Goal: Entertainment & Leisure: Consume media (video, audio)

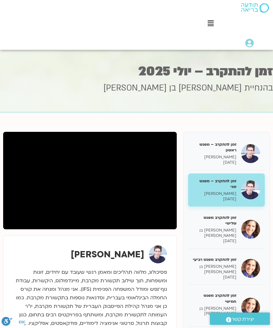
click at [234, 238] on p "22/07/2025" at bounding box center [215, 240] width 44 height 5
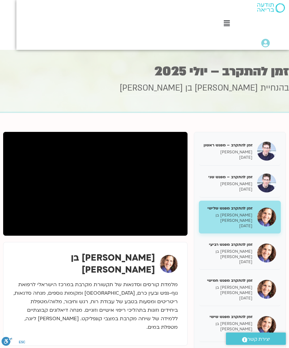
click at [226, 24] on icon at bounding box center [227, 23] width 6 height 7
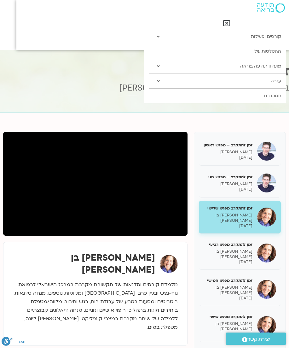
click at [256, 37] on link "קורסים ופעילות" at bounding box center [217, 36] width 137 height 15
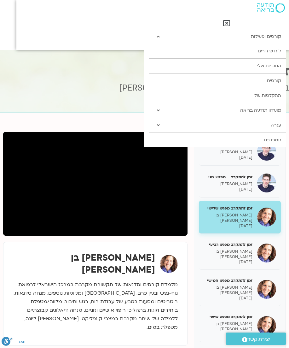
click at [228, 23] on icon at bounding box center [226, 23] width 7 height 7
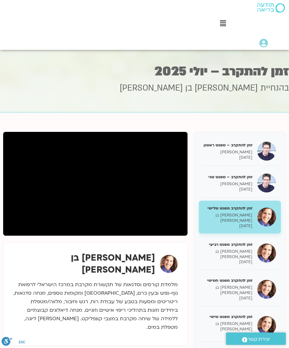
click at [225, 24] on icon at bounding box center [223, 23] width 6 height 7
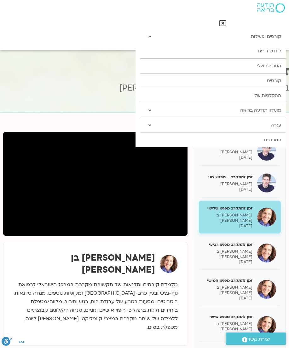
click at [245, 94] on link "ההקלטות שלי" at bounding box center [213, 95] width 146 height 15
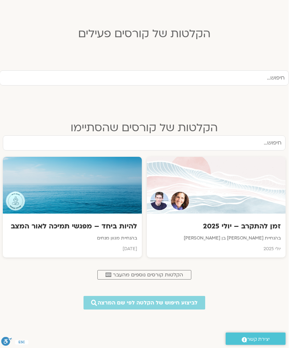
scroll to position [152, 0]
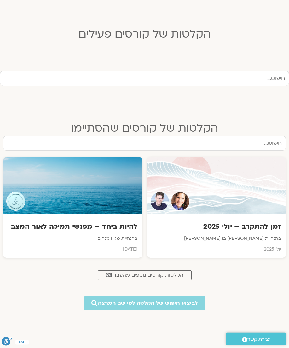
click at [264, 76] on input "text" at bounding box center [144, 78] width 289 height 15
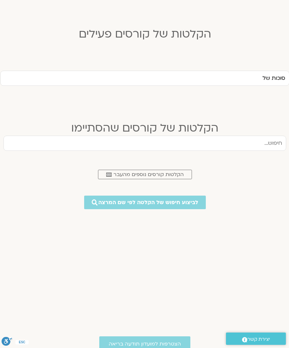
type input "סוכות של"
click at [196, 205] on span "לביצוע חיפוש של הקלטה לפי שם המרצה" at bounding box center [148, 202] width 100 height 6
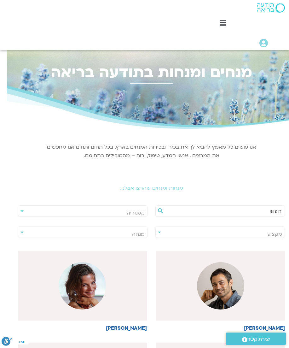
scroll to position [0, -7]
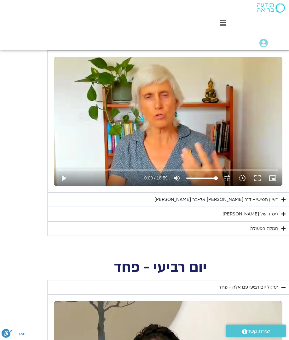
scroll to position [777, 0]
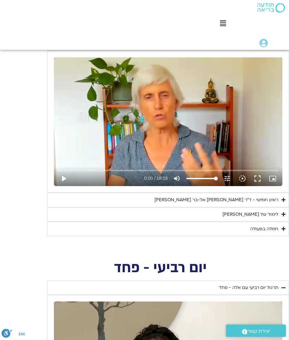
click at [248, 200] on div "ראיון חמישי - ד"ר [PERSON_NAME] אל-בר [PERSON_NAME]" at bounding box center [217, 200] width 124 height 8
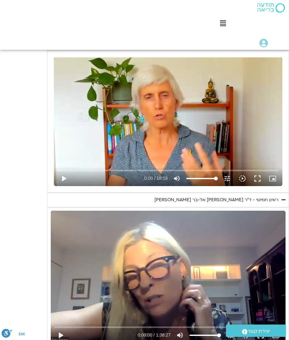
click at [63, 320] on button "play_arrow" at bounding box center [60, 335] width 15 height 15
click at [246, 320] on icon "slow_motion_video" at bounding box center [246, 335] width 8 height 8
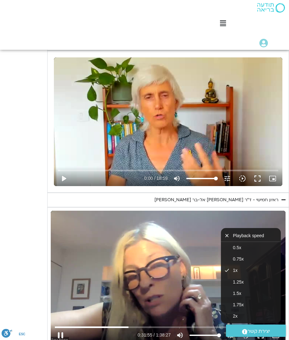
click at [237, 291] on span "1.5x" at bounding box center [237, 293] width 8 height 5
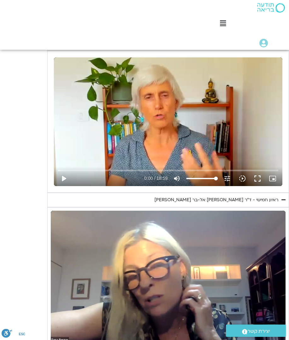
click at [26, 96] on div "יום חמישי - אשמה תרגול יום חמישי עם [PERSON_NAME] - אשמה נא להזין כתובת אימייל …" at bounding box center [144, 188] width 289 height 374
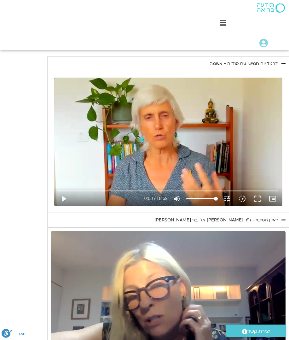
scroll to position [755, 0]
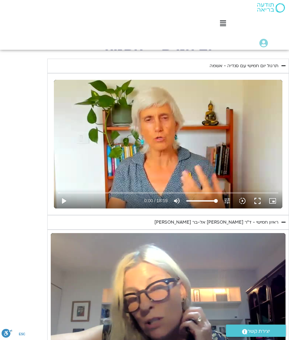
click at [59, 33] on div "Main Menu קורסים ופעילות לוח שידורים התכניות שלי קורסים ההקלטות שלי מועדון תודע…" at bounding box center [144, 25] width 289 height 50
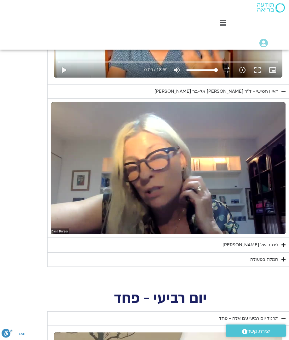
scroll to position [886, 0]
click at [170, 243] on summary "לימוד של [PERSON_NAME]" at bounding box center [168, 245] width 242 height 15
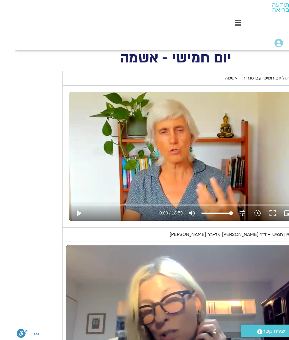
scroll to position [742, 0]
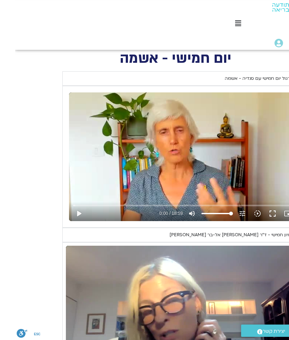
type input "3841.902355548"
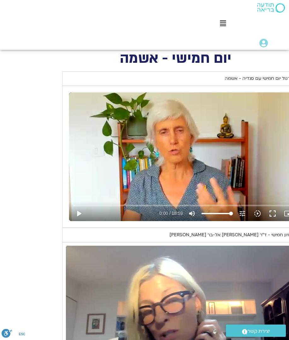
type input "0.194739624996146"
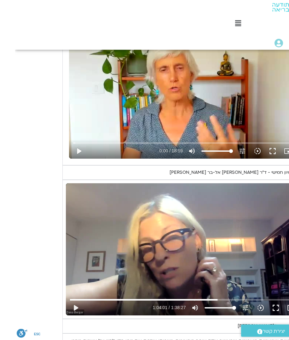
scroll to position [805, 0]
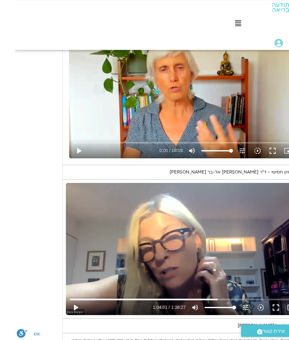
click at [68, 305] on button "play_arrow" at bounding box center [60, 307] width 15 height 15
type input "3841.964223489"
type input "2.15597102066531"
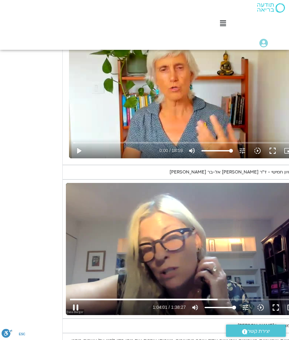
type input "3842.1538174525"
type input "2.15597102066531"
type input "3842.34528603449"
type input "2.15597102066531"
type input "3842.54069423201"
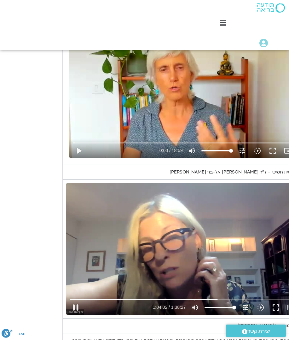
type input "2.15597102066531"
type input "3842.7289412535"
type input "2.15597102066531"
type input "3842.9236673285"
type input "2.15597102066531"
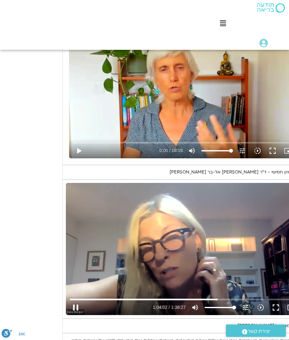
type input "3843.111893032"
type input "2.15597102066531"
type input "3843.300653291"
type input "2.15597102066531"
type input "3843.437918439"
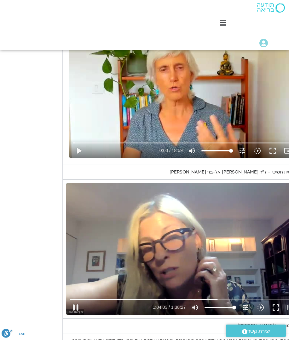
type input "2.15597102066531"
type input "3843.676525088"
type input "2.15597102066531"
type input "3844.0572661715"
type input "2.15597102066531"
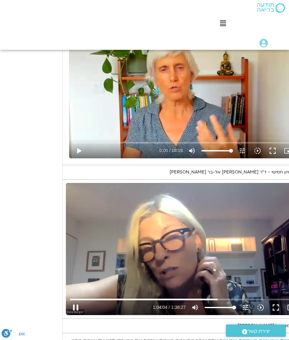
type input "3844.44293632899"
type input "2.15597102066531"
type input "3844.63457771549"
type input "2.15597102066531"
type input "3845.02676219101"
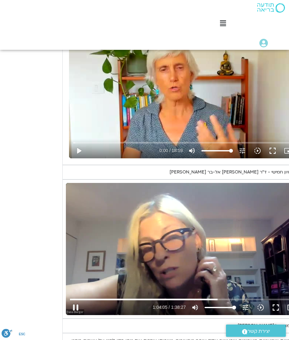
type input "2.15597102066531"
type input "3845.2157333455"
type input "2.15597102066531"
type input "3845.59904229349"
type input "2.15597102066531"
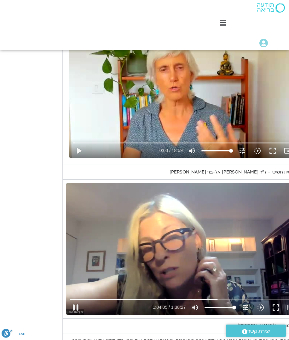
type input "3845.7877559425"
type input "2.15597102066531"
type input "3845.97560134649"
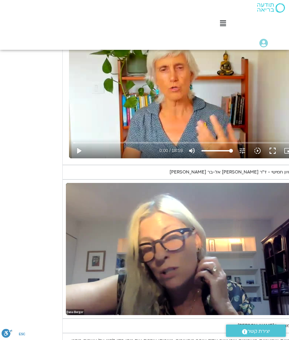
type input "2.15597102066531"
type input "4365.725971532"
type input "2.15597102066531"
type input "4365.7978064035"
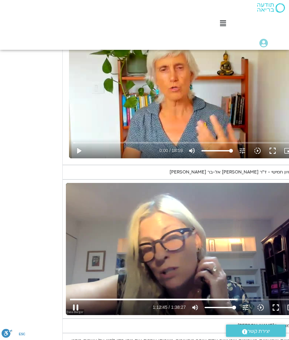
type input "2.15597102066531"
type input "4365.9855732095"
type input "2.15597102066531"
type input "4366.174634639"
type input "2.15597102066531"
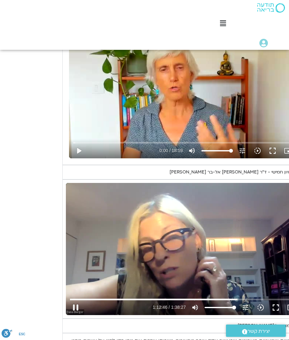
type input "4366.363233007"
type input "2.15597102066531"
type input "4366.5613766865"
type input "2.15597102066531"
type input "4366.74991974"
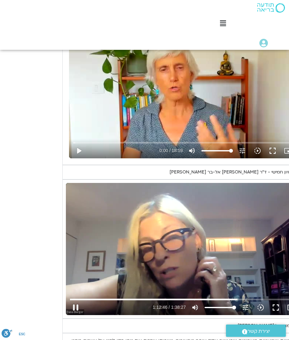
type input "2.15597102066531"
type input "4366.920289285"
type input "2.15597102066531"
type input "4367.12950275599"
type input "2.15597102066531"
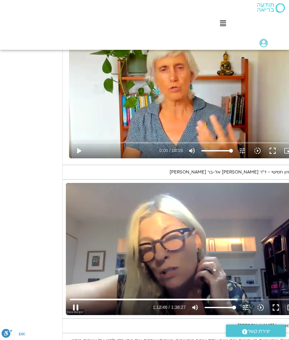
type input "4367.32194776249"
type input "2.15597102066531"
type input "4367.5171651485"
type input "2.15597102066531"
click at [73, 303] on button "pause" at bounding box center [75, 307] width 15 height 15
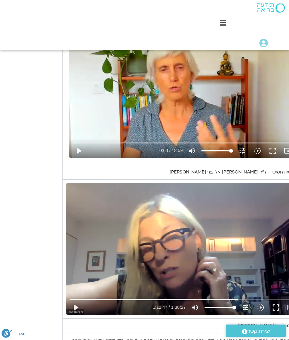
type input "4367.772269997"
type input "2.15597102066531"
type input "4367.8005411545"
type input "2.15597102066531"
type input "4367.8005411545"
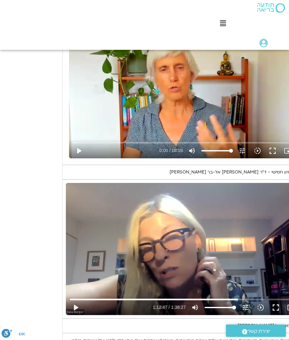
type input "2.15597102066531"
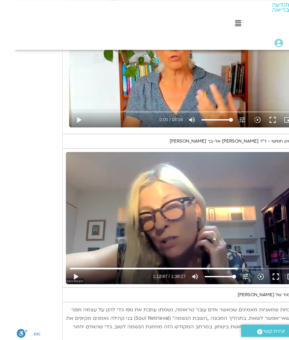
type input "4367.8005411545"
type input "2.15597102066531"
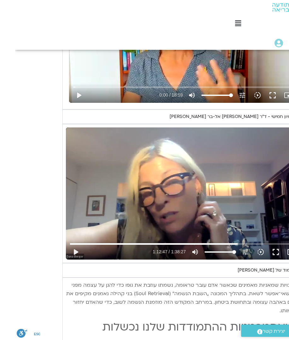
type input "4367.8005411545"
type input "2.15597102066531"
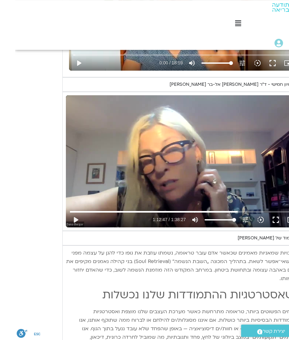
type input "4367.8005411545"
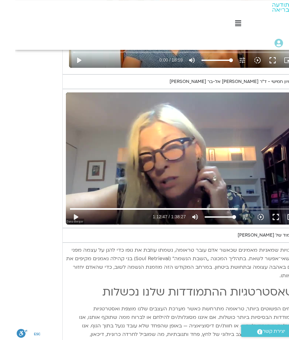
type input "2.15597102066531"
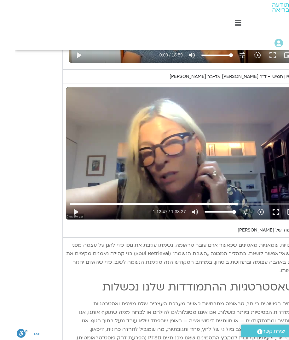
type input "4367.8005411545"
type input "2.15597102066531"
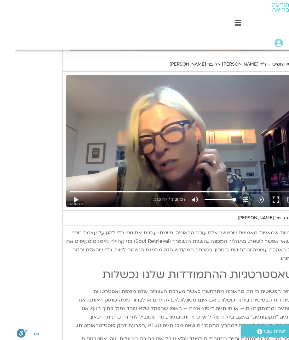
scroll to position [917, 0]
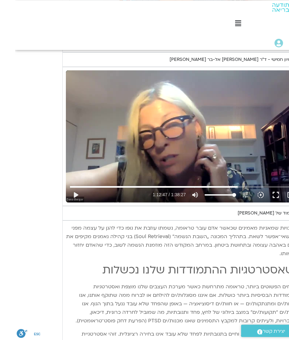
type input "4367.8005411545"
type input "2.15597102066531"
type input "4367.8005411545"
type input "2.15597102066531"
type input "4367.8005411545"
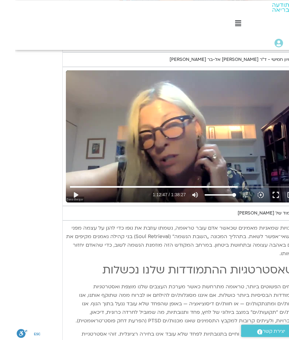
type input "2.15597102066531"
type input "4367.8005411545"
type input "2.15597102066531"
type input "4367.8005411545"
type input "2.15597102066531"
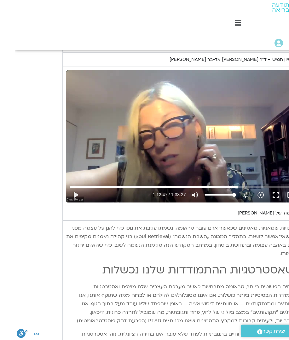
type input "4367.8005411545"
type input "2.15597102066531"
type input "4367.8005411545"
type input "2.15597102066531"
type input "4367.8005411545"
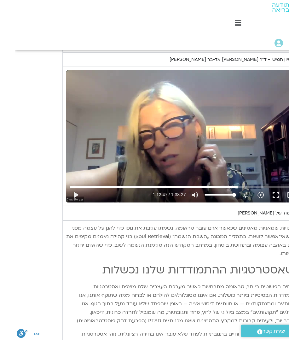
type input "2.15597102066531"
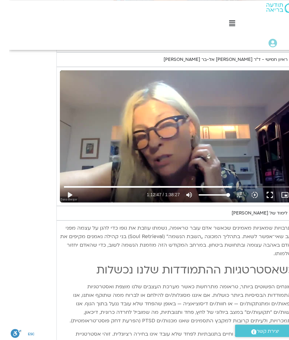
type input "4367.8005411545"
type input "2.15597102066531"
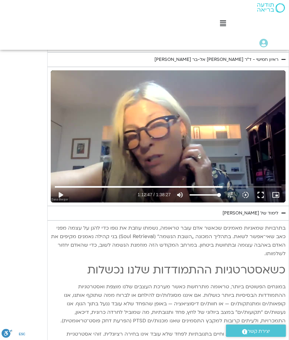
type input "4367.8005411545"
type input "2.15597102066531"
type input "4367.8005411545"
type input "2.15597102066531"
type input "4367.8005411545"
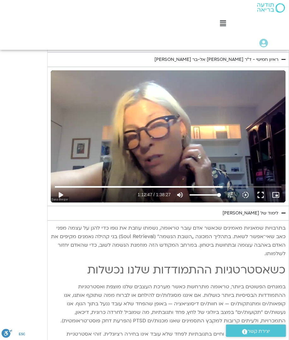
type input "2.15597102066531"
type input "4367.8005411545"
type input "2.15597102066531"
type input "4367.8005411545"
type input "2.15597102066531"
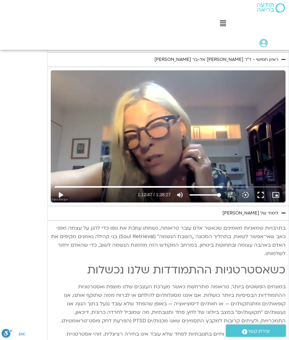
scroll to position [917, 0]
type input "4367.8005411545"
type input "2.15597102066531"
type input "4367.8005411545"
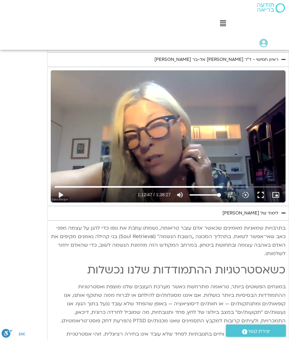
type input "2.15597102066531"
type input "4367.8005411545"
type input "2.15597102066531"
type input "4367.8005411545"
type input "2.15597102066531"
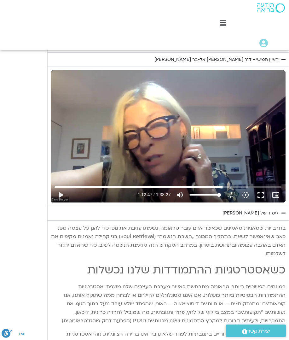
type input "4367.8005411545"
type input "2.15597102066531"
type input "4367.8005411545"
type input "2.15597102066531"
type input "4367.8005411545"
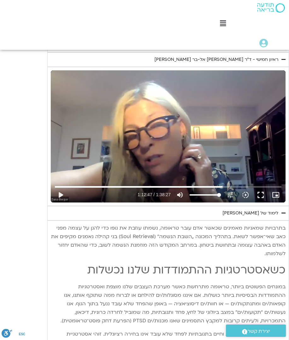
type input "2.15597102066531"
type input "4367.8005411545"
type input "2.15597102066531"
type input "4367.8005411545"
type input "2.15597102066531"
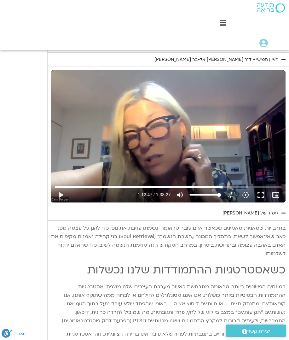
type input "4367.8005411545"
type input "2.15597102066531"
type input "4367.8005411545"
type input "2.15597102066531"
type input "4367.8005411545"
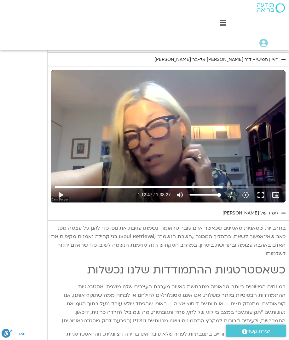
type input "2.15597102066531"
type input "4367.8005411545"
type input "2.15597102066531"
type input "4367.8005411545"
type input "2.15597102066531"
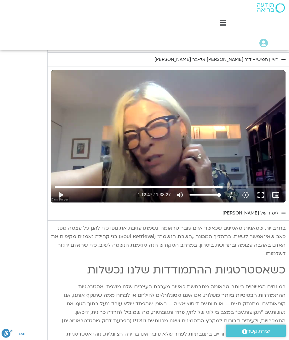
type input "4367.8005411545"
type input "2.15597102066531"
type input "4367.8005411545"
type input "2.15597102066531"
type input "4367.8005411545"
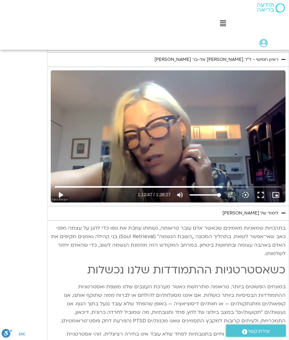
type input "2.15597102066531"
type input "4367.8005411545"
type input "2.15597102066531"
type input "4367.8005411545"
type input "2.15597102066531"
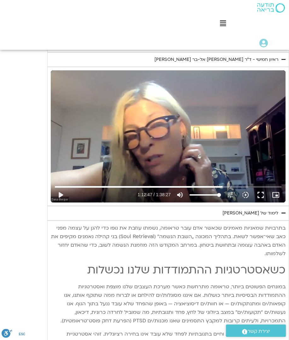
type input "4367.8005411545"
type input "2.15597102066531"
type input "4367.8005411545"
type input "2.15597102066531"
type input "4367.8005411545"
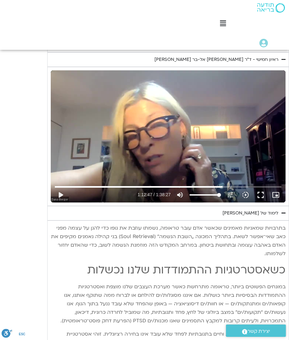
type input "2.15597102066531"
type input "4367.8005411545"
type input "2.15597102066531"
type input "4367.8005411545"
type input "2.15597102066531"
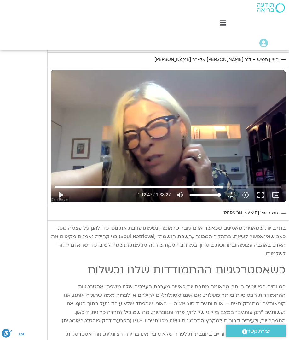
type input "4367.8005411545"
type input "2.15597102066531"
type input "4367.8005411545"
type input "2.15597102066531"
type input "4367.8005411545"
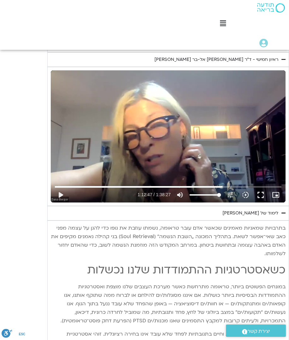
type input "2.15597102066531"
type input "4367.8005411545"
type input "2.15597102066531"
type input "4367.8005411545"
type input "2.15597102066531"
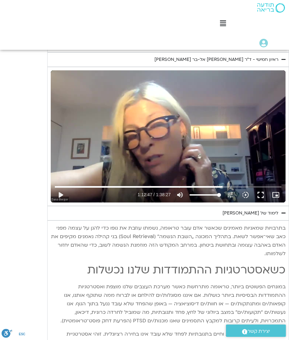
type input "4367.8005411545"
type input "2.15597102066531"
type input "4367.8005411545"
type input "2.15597102066531"
type input "4367.8005411545"
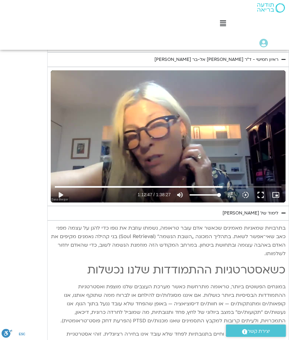
type input "2.15597102066531"
type input "4367.8005411545"
type input "2.15597102066531"
type input "4367.8005411545"
type input "2.15597102066531"
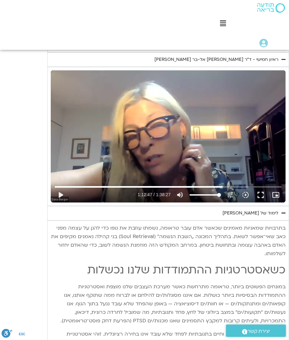
type input "4367.8005411545"
type input "2.15597102066531"
type input "4367.8005411545"
type input "2.15597102066531"
type input "4367.8005411545"
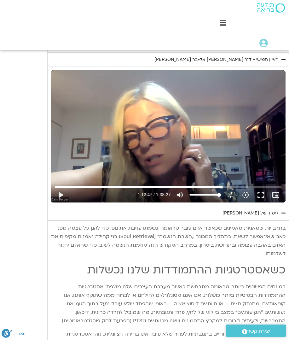
type input "2.15597102066531"
type input "4367.8005411545"
type input "2.15597102066531"
type input "4367.8005411545"
type input "2.15597102066531"
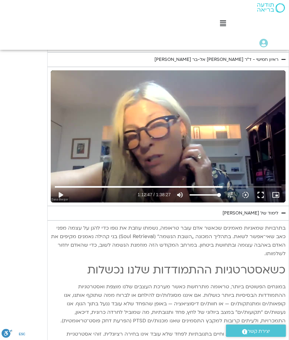
type input "4367.8005411545"
type input "2.15597102066531"
type input "4367.8005411545"
type input "2.15597102066531"
type input "4367.8005411545"
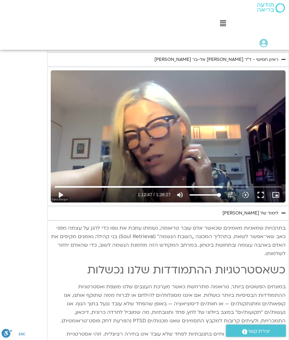
type input "2.15597102066531"
type input "4367.8005411545"
type input "2.15597102066531"
type input "4367.8005411545"
type input "2.15597102066531"
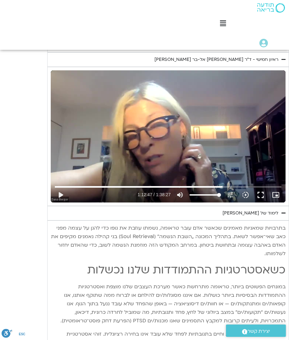
type input "4367.8005411545"
type input "2.15597102066531"
type input "4367.8005411545"
type input "2.15597102066531"
type input "4367.8005411545"
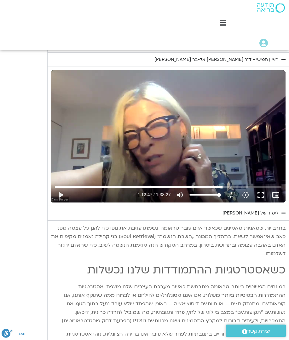
type input "2.15597102066531"
type input "4367.8005411545"
type input "2.15597102066531"
type input "4367.8005411545"
type input "2.15597102066531"
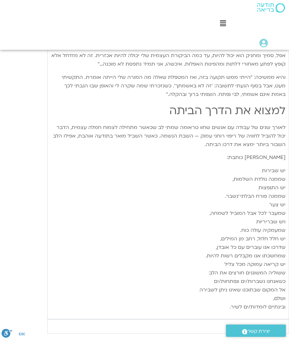
scroll to position [1507, 0]
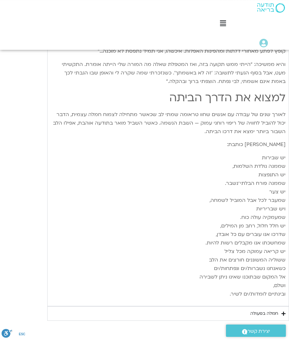
click at [260, 310] on div "חמלה בפעולה" at bounding box center [264, 314] width 28 height 8
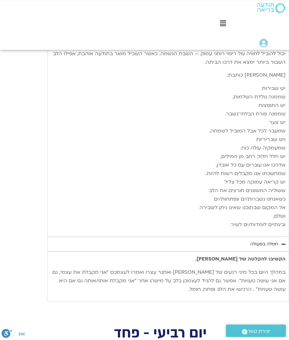
scroll to position [1588, 0]
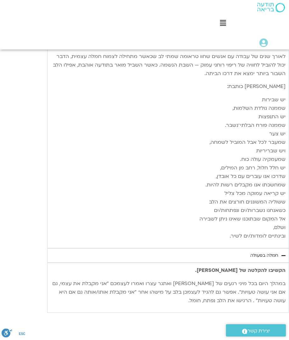
click at [197, 249] on summary "חמלה בפעולה" at bounding box center [168, 256] width 242 height 15
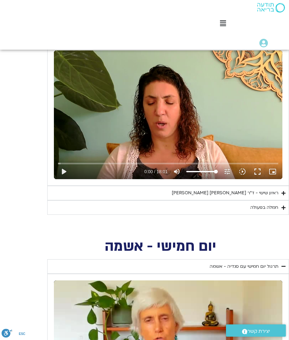
scroll to position [554, 0]
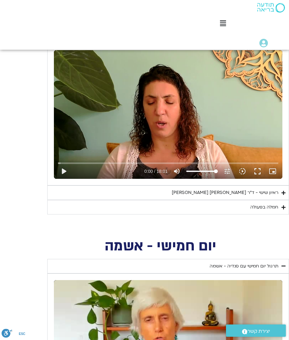
click at [62, 171] on button "play_arrow" at bounding box center [63, 171] width 15 height 15
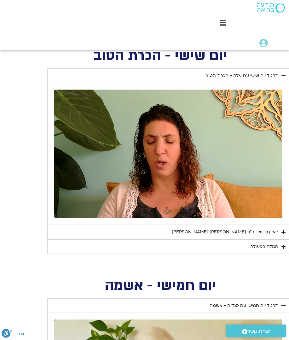
scroll to position [503, 0]
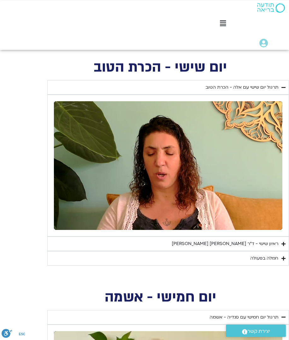
click at [165, 242] on summary "ראיון שישי - ד"ר [PERSON_NAME] [PERSON_NAME]" at bounding box center [168, 244] width 242 height 15
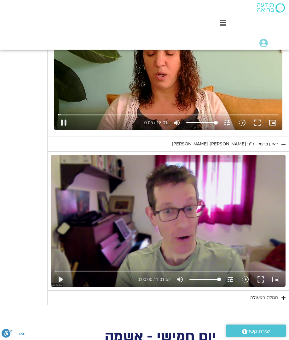
scroll to position [603, 0]
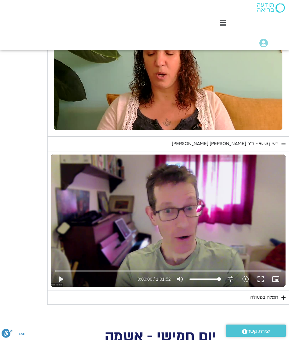
click at [100, 144] on summary "ראיון שישי - ד"ר [PERSON_NAME] [PERSON_NAME]" at bounding box center [168, 144] width 242 height 15
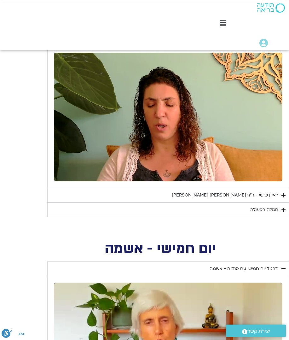
scroll to position [545, 0]
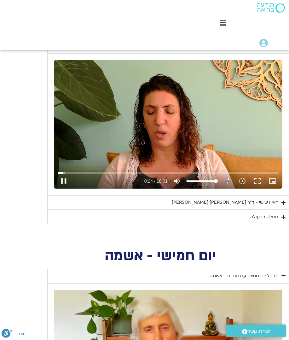
click at [67, 181] on button "pause" at bounding box center [63, 180] width 15 height 15
click at [66, 181] on button "play_arrow" at bounding box center [63, 180] width 15 height 15
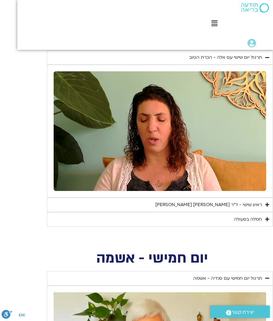
scroll to position [532, 0]
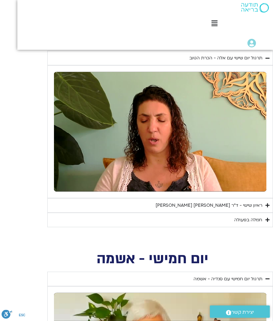
click at [235, 202] on div "ראיון שישי - ד"ר [PERSON_NAME] [PERSON_NAME]" at bounding box center [208, 206] width 107 height 8
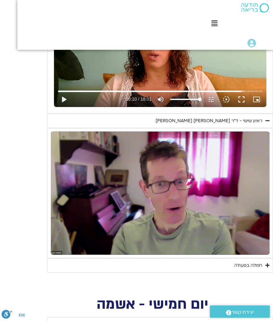
scroll to position [618, 0]
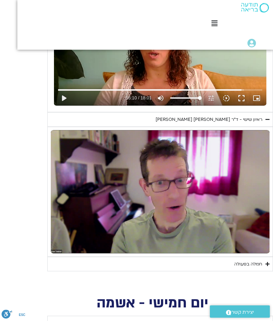
click at [227, 257] on summary "חמלה בפעולה" at bounding box center [160, 264] width 226 height 15
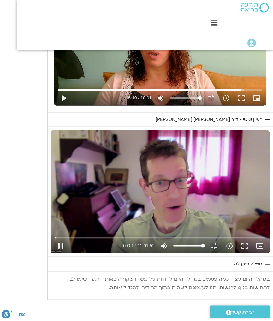
click at [227, 242] on icon "slow_motion_video" at bounding box center [230, 246] width 8 height 8
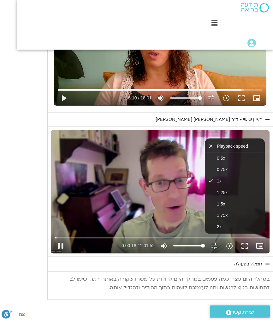
click at [225, 198] on button "1.5x" at bounding box center [235, 203] width 60 height 11
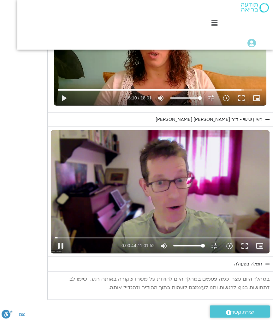
click at [62, 238] on button "pause" at bounding box center [60, 245] width 15 height 15
click at [62, 238] on button "play_arrow" at bounding box center [60, 245] width 15 height 15
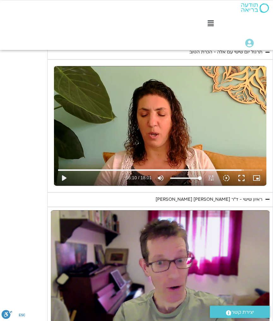
scroll to position [538, 0]
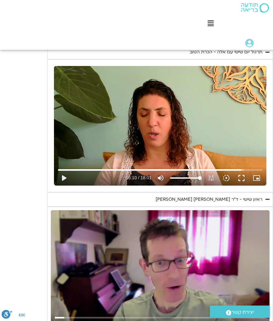
click at [65, 318] on button "pause" at bounding box center [60, 325] width 15 height 15
click at [62, 318] on button "play_arrow" at bounding box center [60, 325] width 15 height 15
click at [58, 318] on button "pause" at bounding box center [60, 325] width 15 height 15
click at [62, 318] on button "play_arrow" at bounding box center [60, 325] width 15 height 15
click at [62, 318] on button "pause" at bounding box center [60, 325] width 15 height 15
